Goal: Transaction & Acquisition: Download file/media

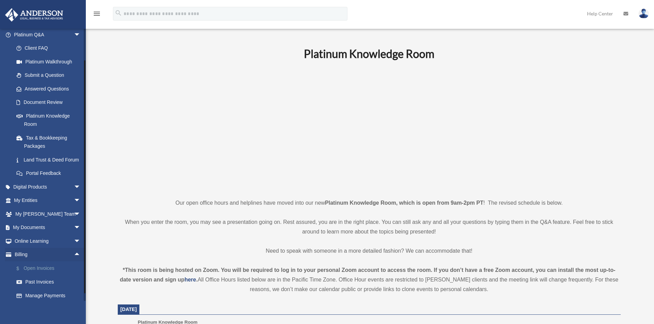
scroll to position [82, 0]
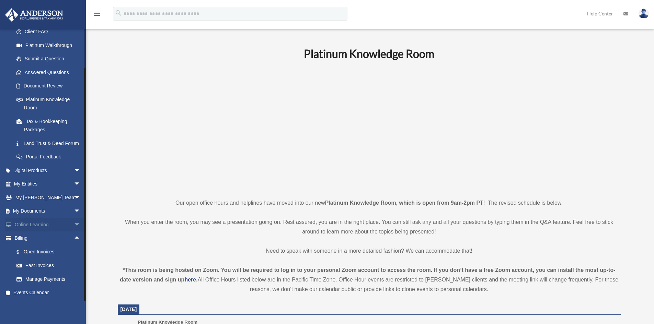
click at [74, 222] on span "arrow_drop_down" at bounding box center [81, 225] width 14 height 14
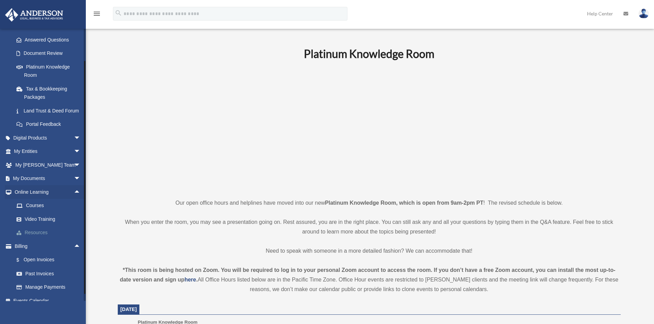
scroll to position [123, 0]
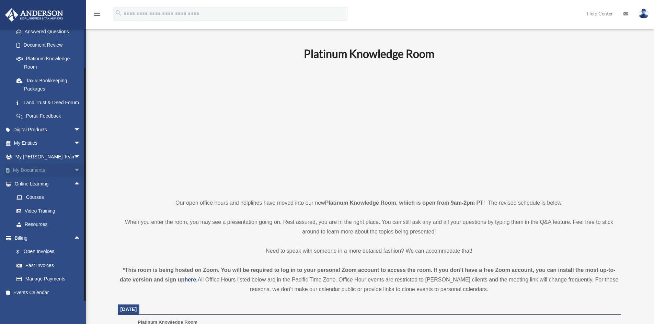
click at [74, 166] on span "arrow_drop_down" at bounding box center [81, 171] width 14 height 14
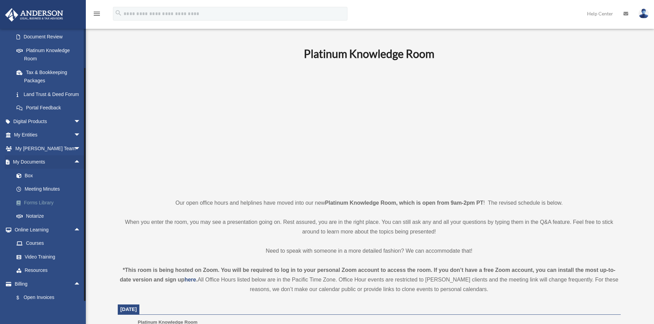
click at [52, 207] on link "Forms Library" at bounding box center [50, 203] width 81 height 14
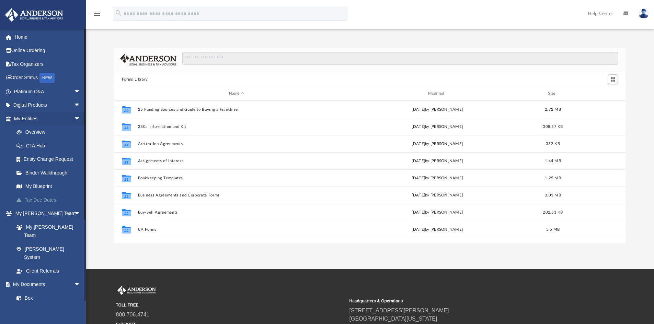
scroll to position [151, 506]
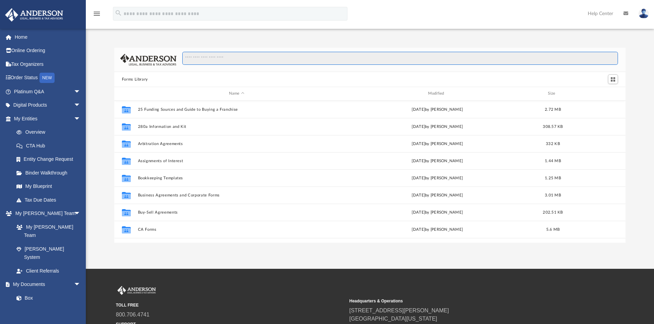
click at [243, 56] on input "Search files and folders" at bounding box center [400, 58] width 436 height 13
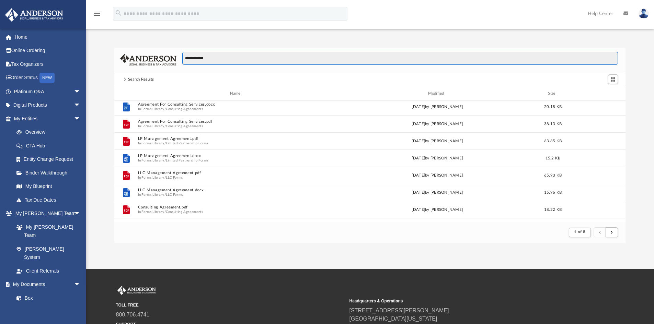
scroll to position [0, 0]
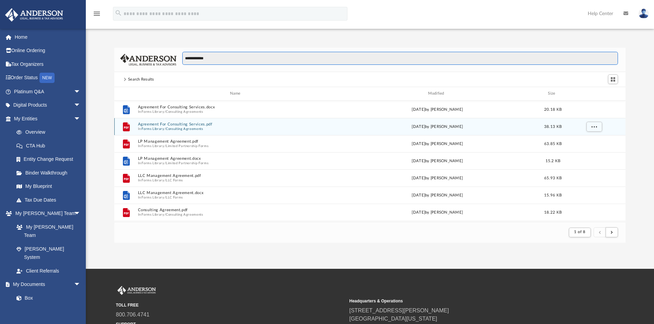
type input "**********"
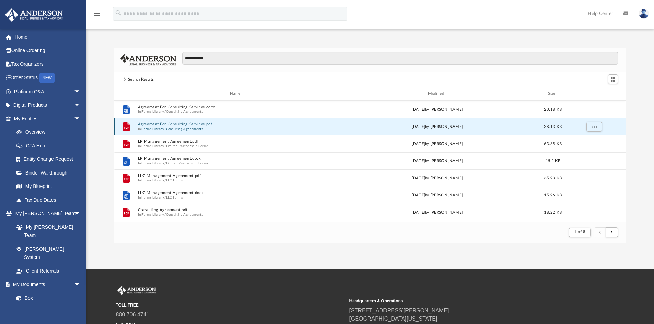
click at [186, 126] on button "Agreement For Consulting Services.pdf" at bounding box center [237, 124] width 198 height 4
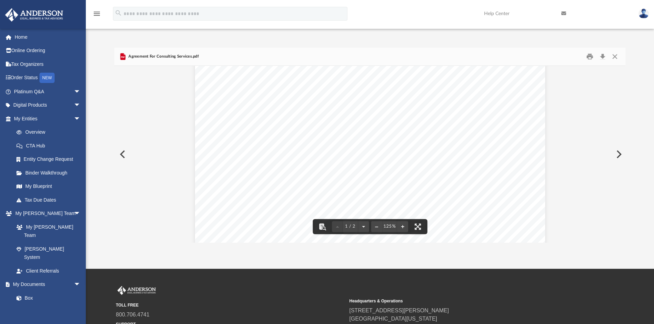
scroll to position [275, 0]
click at [617, 56] on button "Close" at bounding box center [615, 56] width 12 height 11
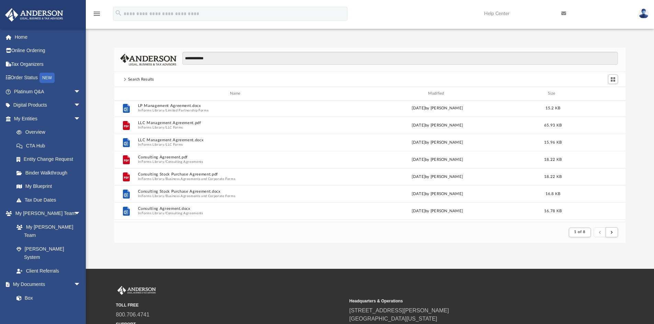
scroll to position [0, 0]
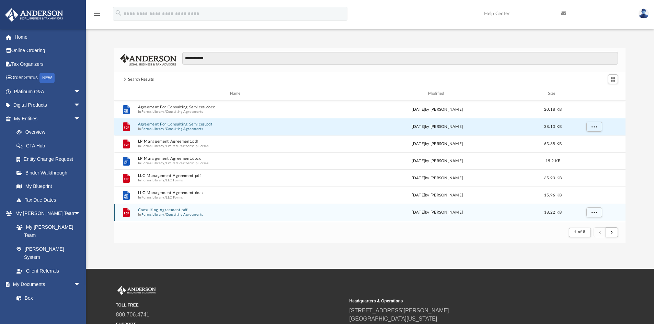
click at [166, 210] on button "Consulting Agreement.pdf" at bounding box center [237, 210] width 198 height 4
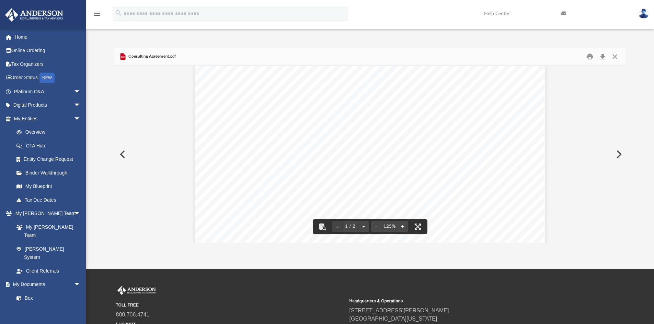
scroll to position [137, 0]
click at [617, 56] on button "Close" at bounding box center [615, 56] width 12 height 11
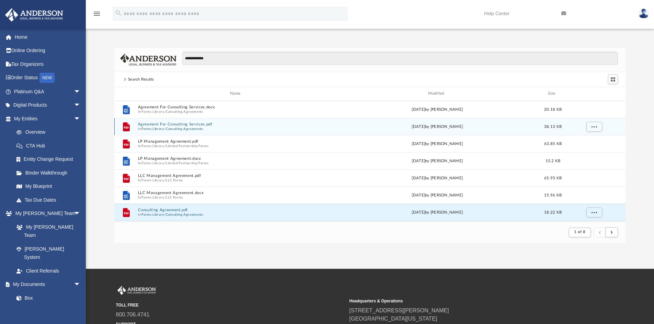
click at [176, 122] on button "Agreement For Consulting Services.pdf" at bounding box center [237, 124] width 198 height 4
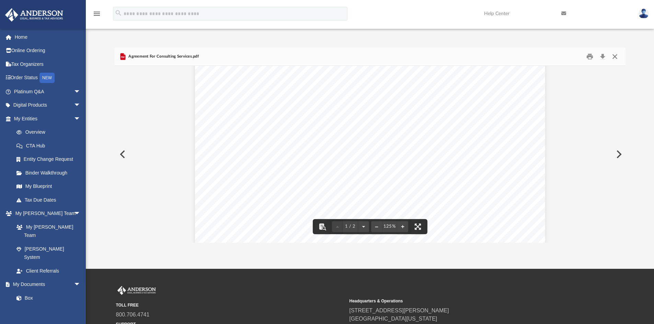
click at [617, 58] on button "Close" at bounding box center [615, 56] width 12 height 11
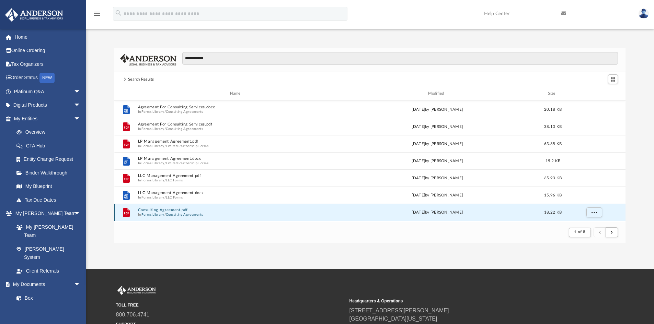
click at [161, 211] on button "Consulting Agreement.pdf" at bounding box center [237, 210] width 198 height 4
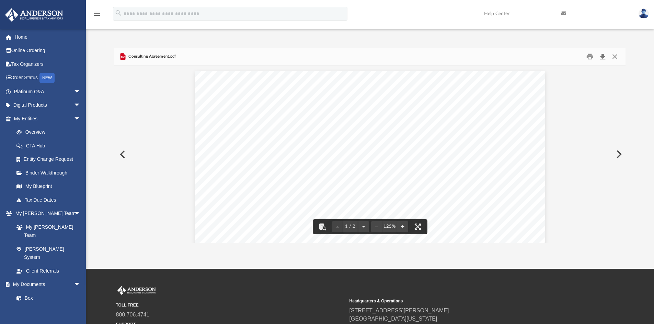
click at [598, 59] on button "Download" at bounding box center [602, 56] width 12 height 11
click at [605, 59] on button "Download" at bounding box center [602, 56] width 12 height 11
